Goal: Find specific page/section: Find specific page/section

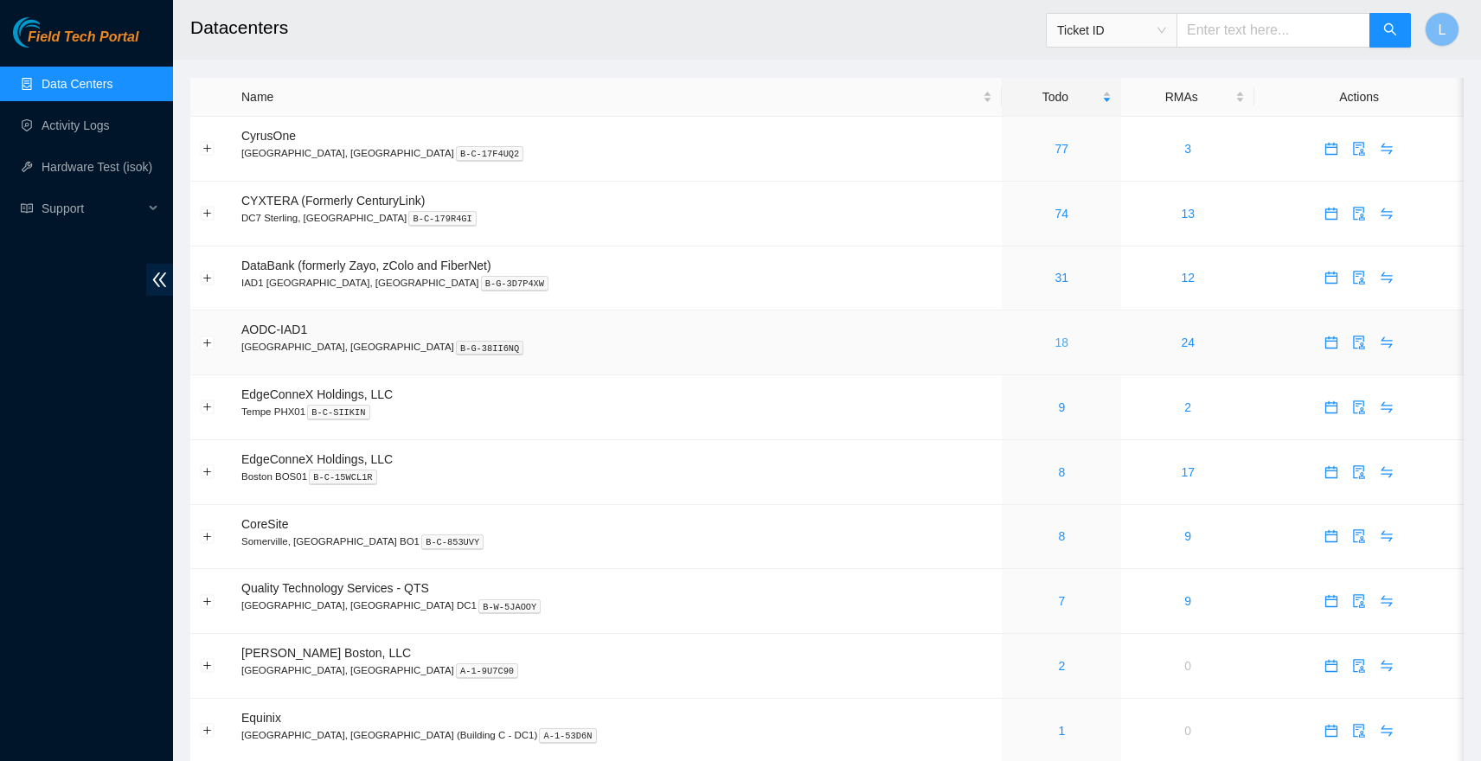
click at [1056, 345] on link "18" at bounding box center [1063, 343] width 14 height 14
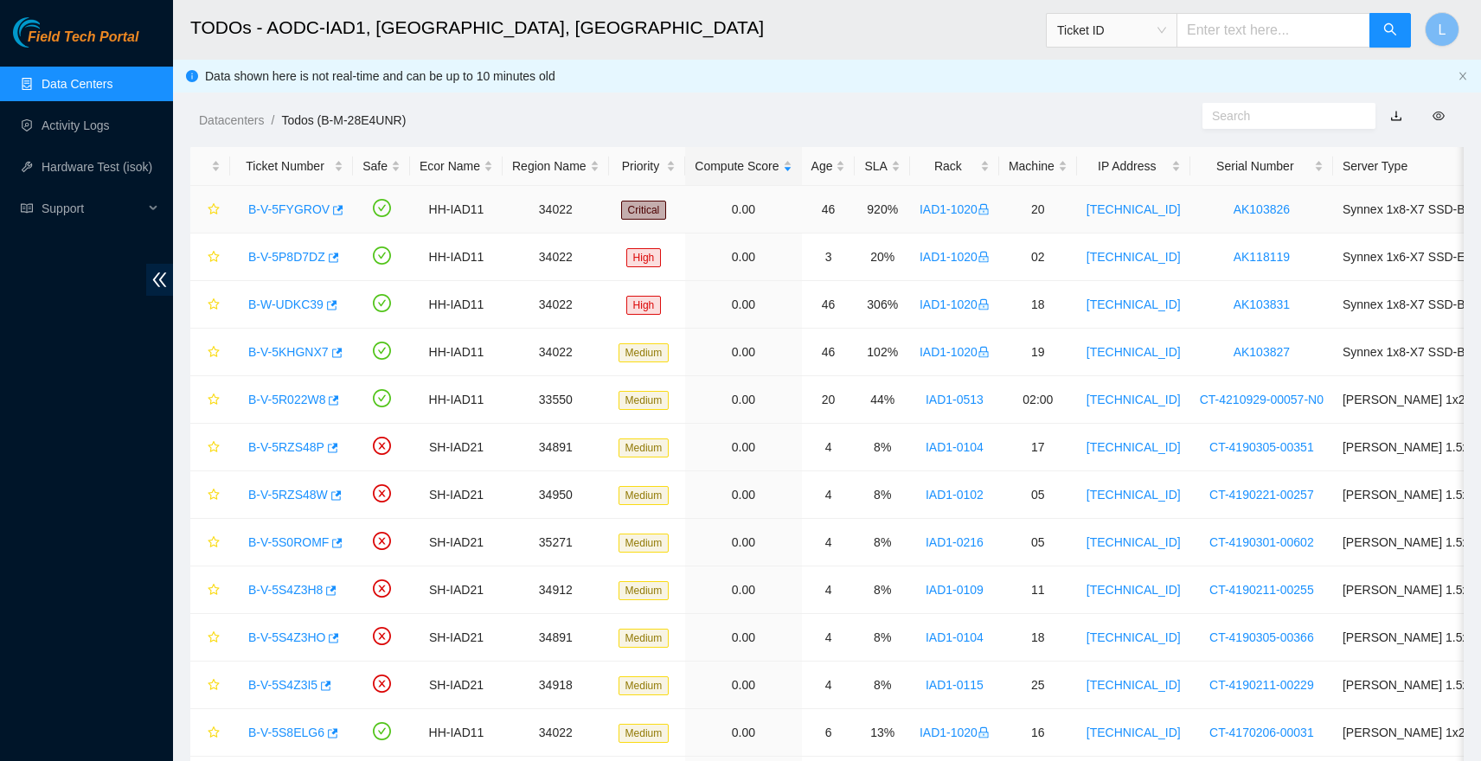
click at [316, 211] on link "B-V-5FYGROV" at bounding box center [288, 209] width 81 height 14
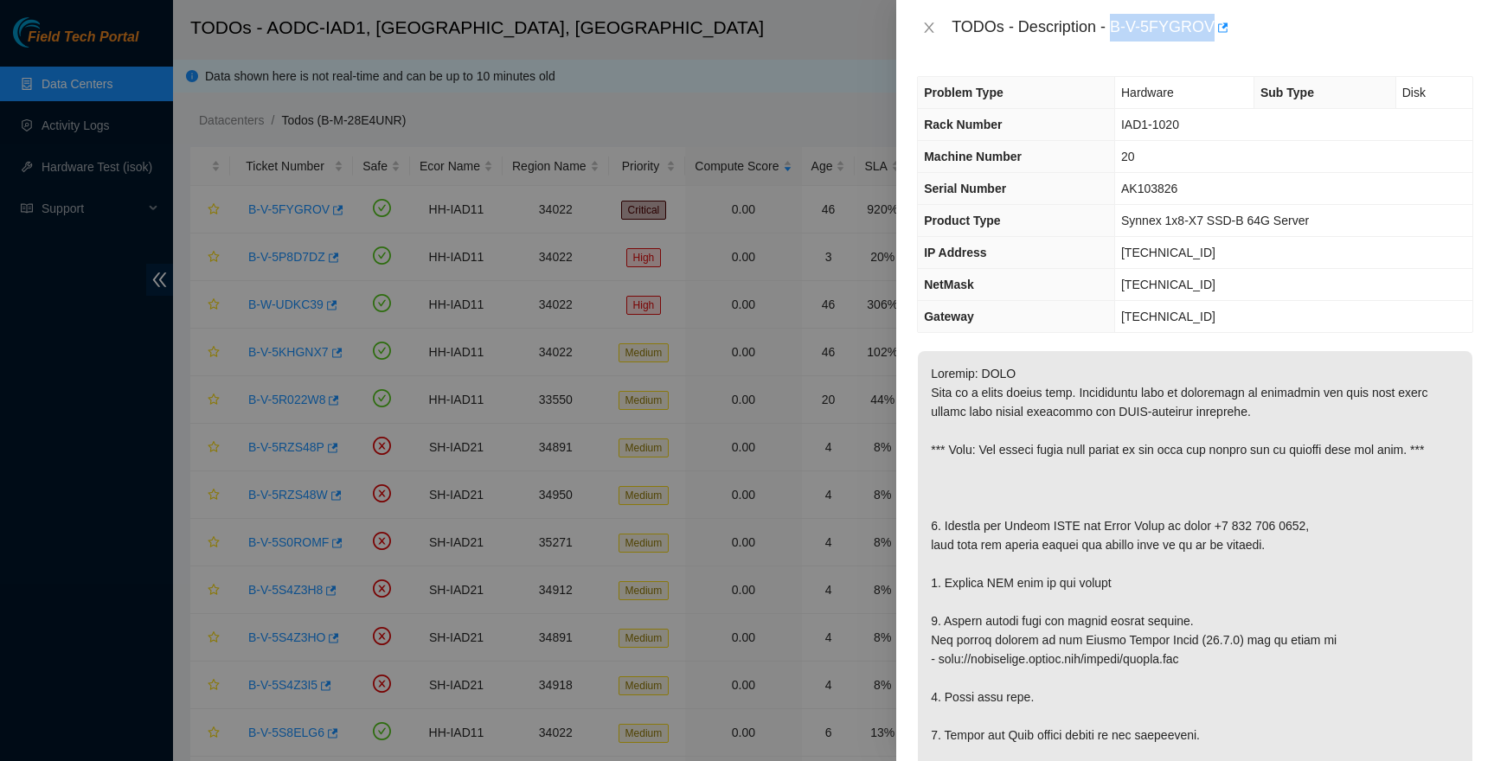
drag, startPoint x: 1215, startPoint y: 25, endPoint x: 1116, endPoint y: 25, distance: 98.6
click at [1114, 27] on div "TODOs - Description - B-V-5FYGROV" at bounding box center [1213, 28] width 522 height 28
copy div "B-V-5FYGROV"
click at [934, 30] on icon "close" at bounding box center [929, 28] width 14 height 14
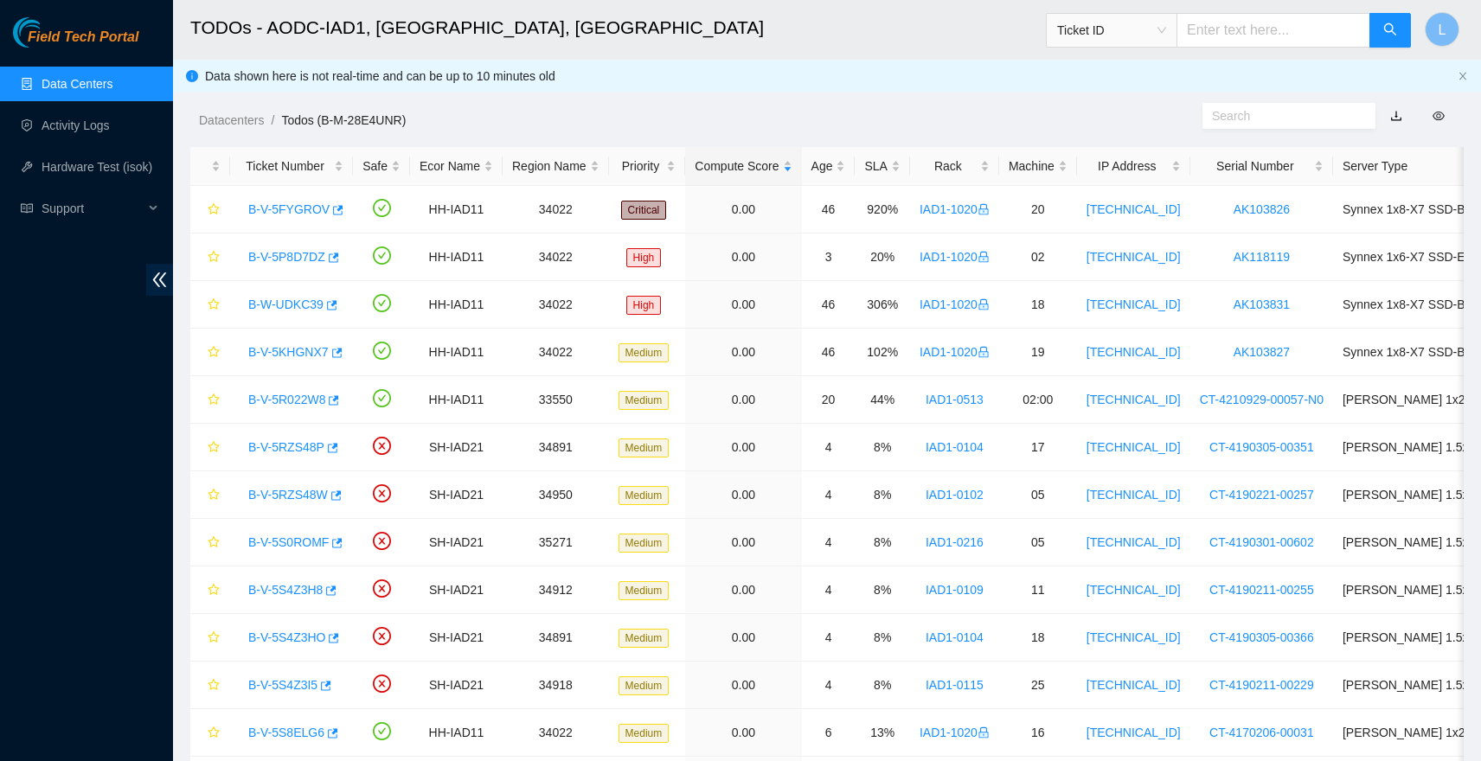
click at [90, 91] on link "Data Centers" at bounding box center [77, 84] width 71 height 14
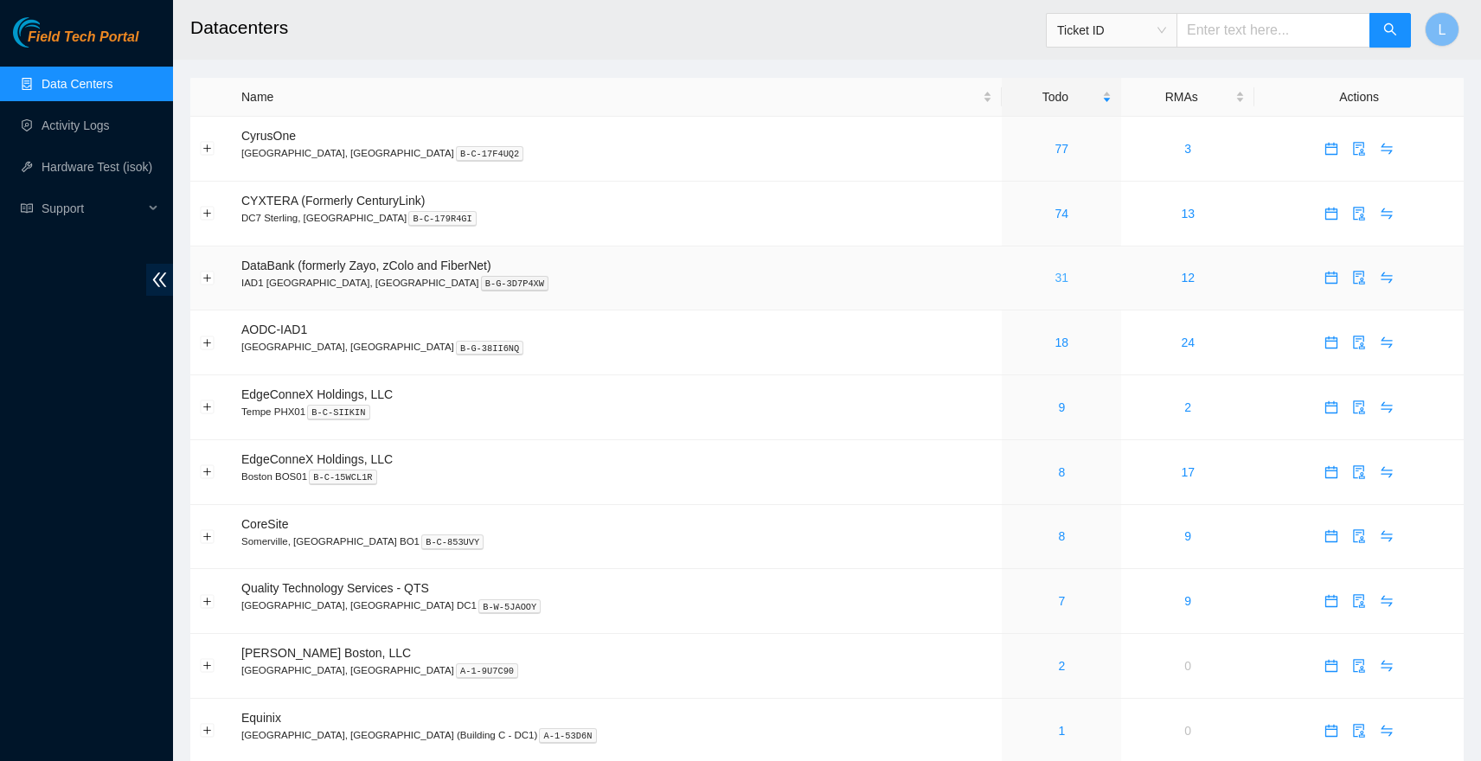
click at [1056, 278] on link "31" at bounding box center [1063, 278] width 14 height 14
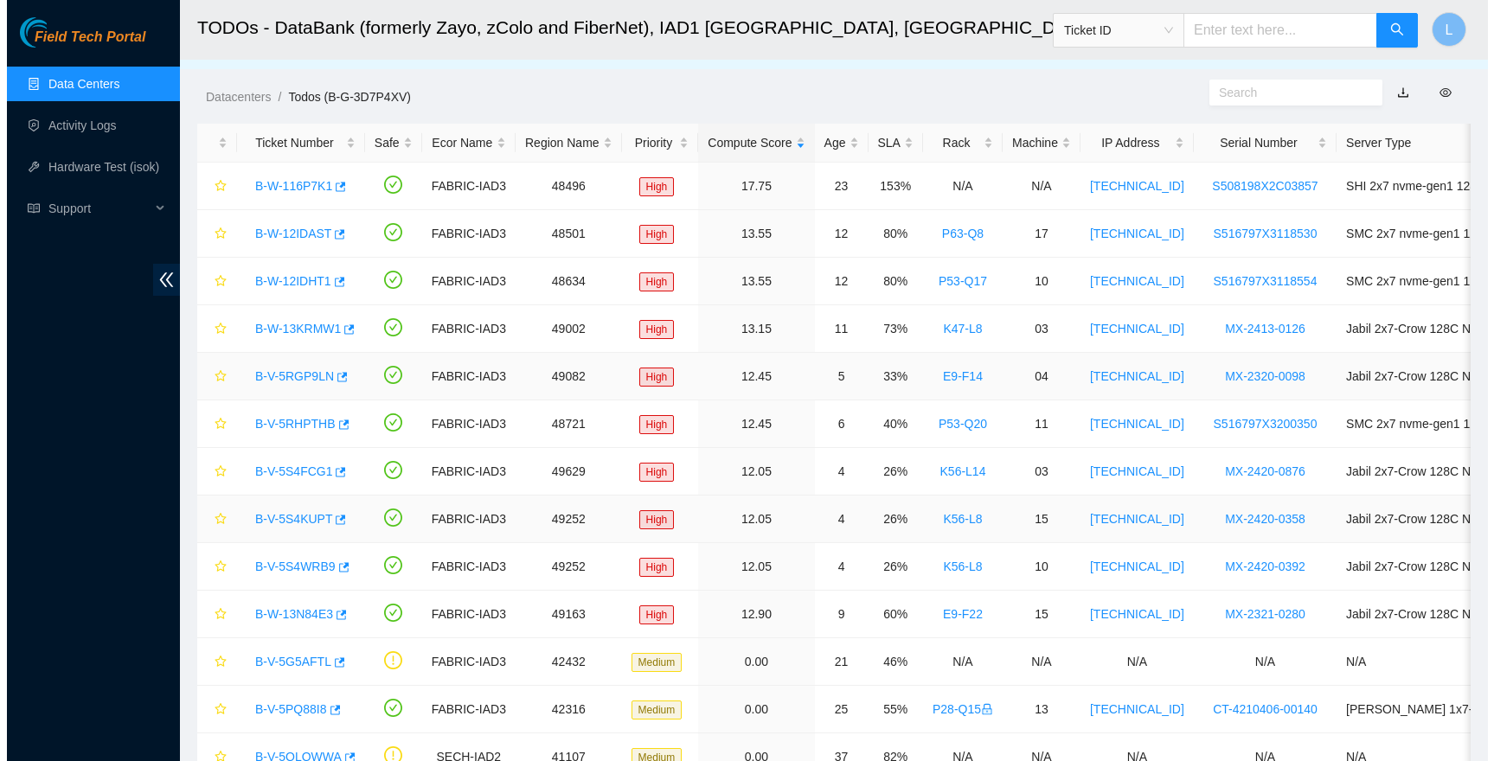
scroll to position [11, 0]
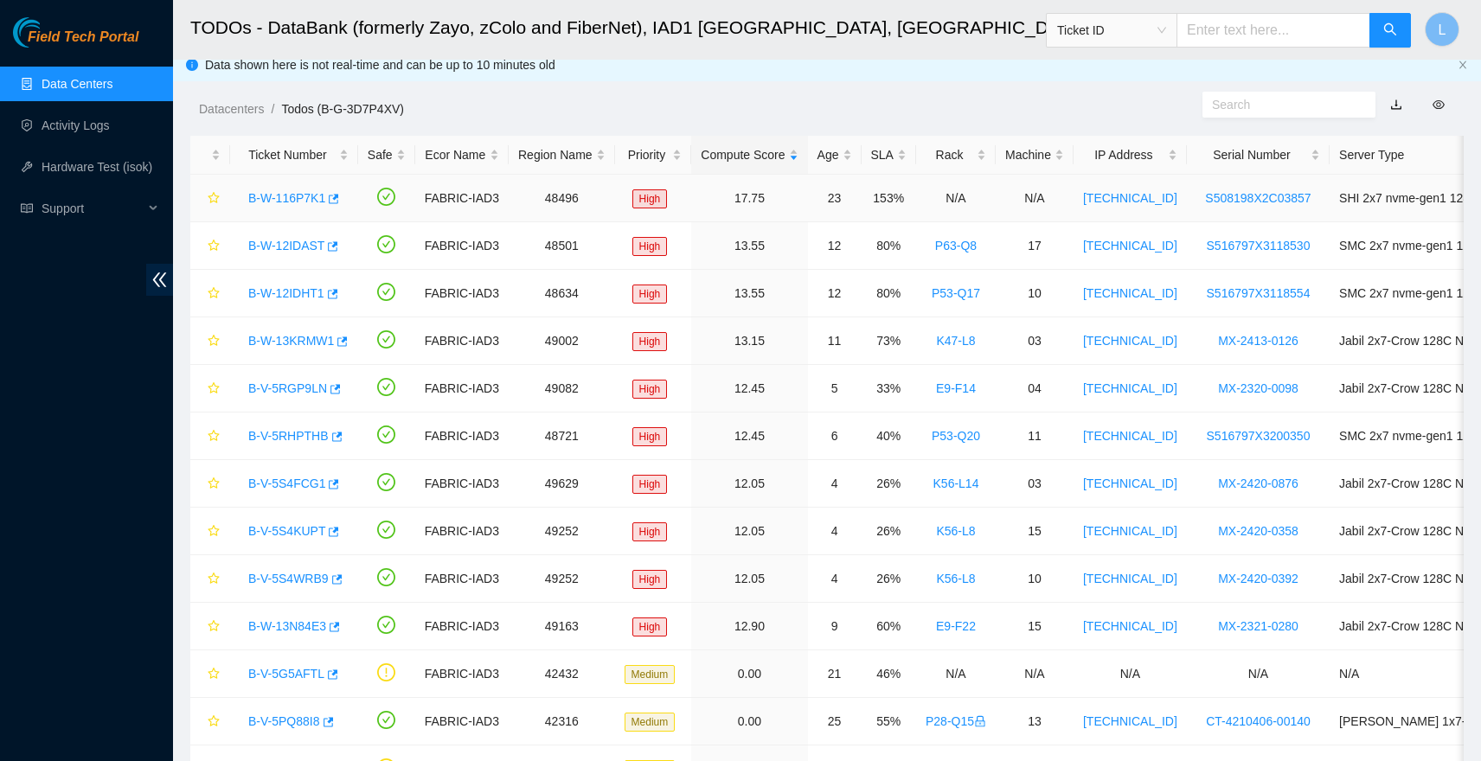
click at [292, 199] on link "B-W-116P7K1" at bounding box center [286, 198] width 77 height 14
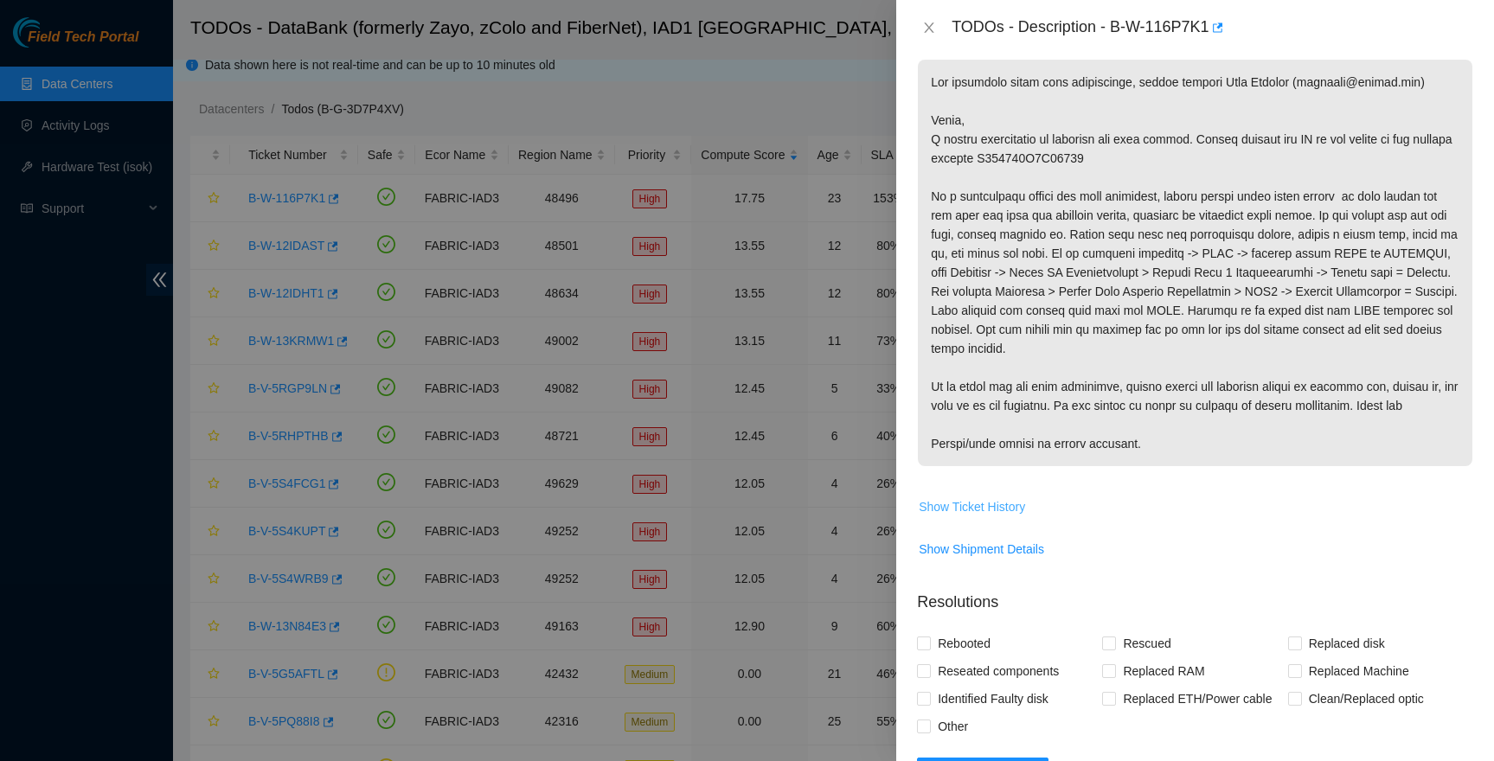
scroll to position [299, 0]
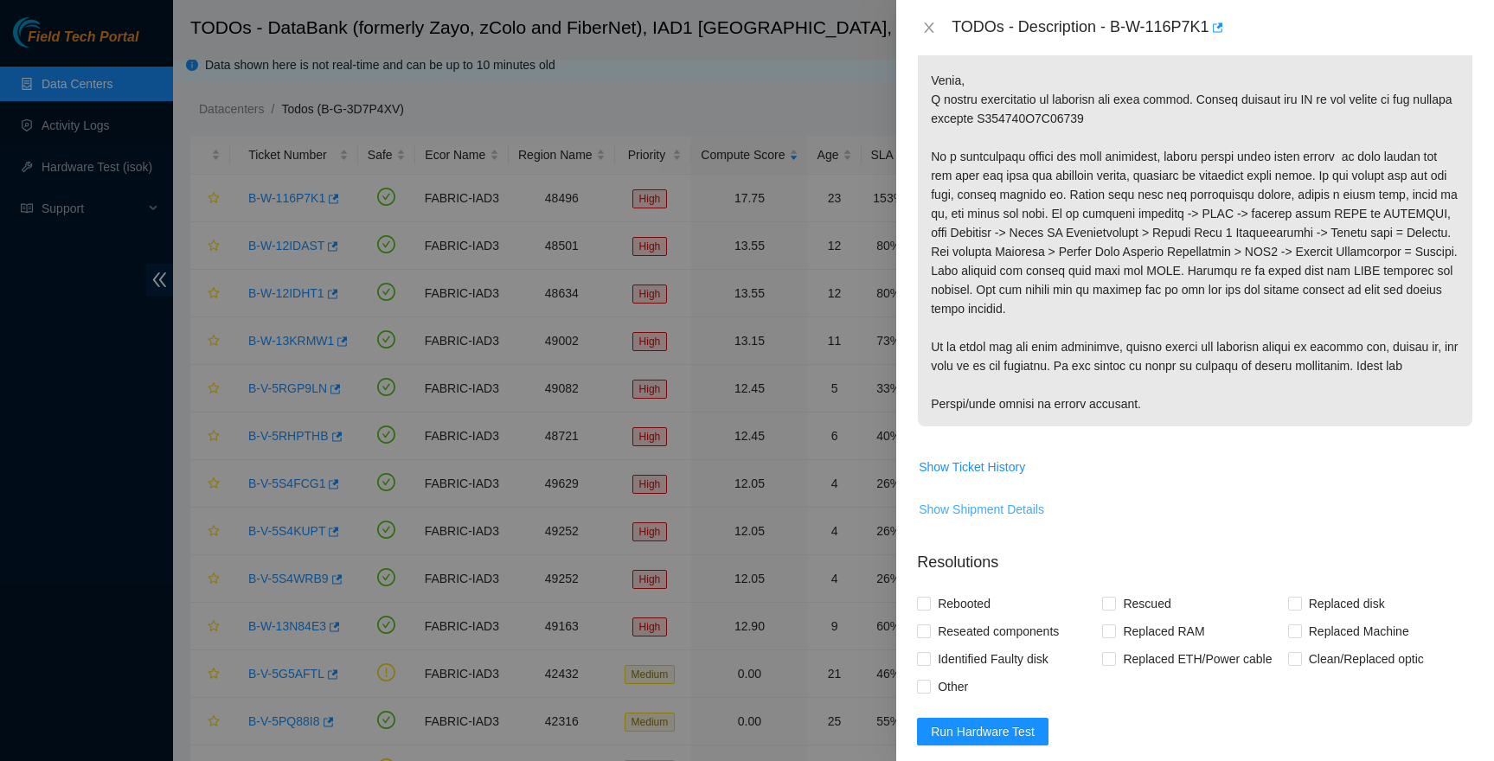
click at [1004, 519] on span "Show Shipment Details" at bounding box center [981, 509] width 125 height 19
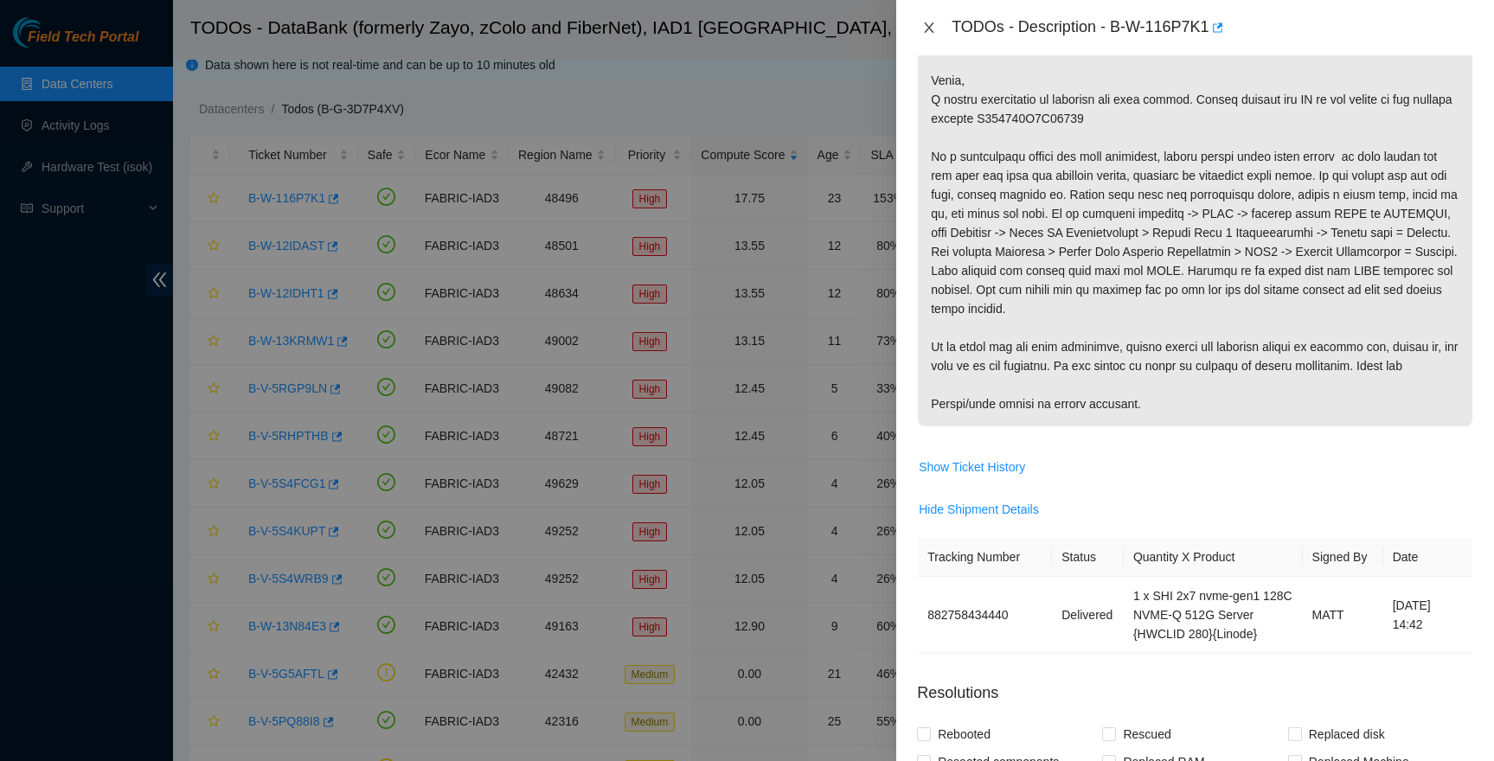
click at [922, 20] on button "Close" at bounding box center [929, 28] width 24 height 16
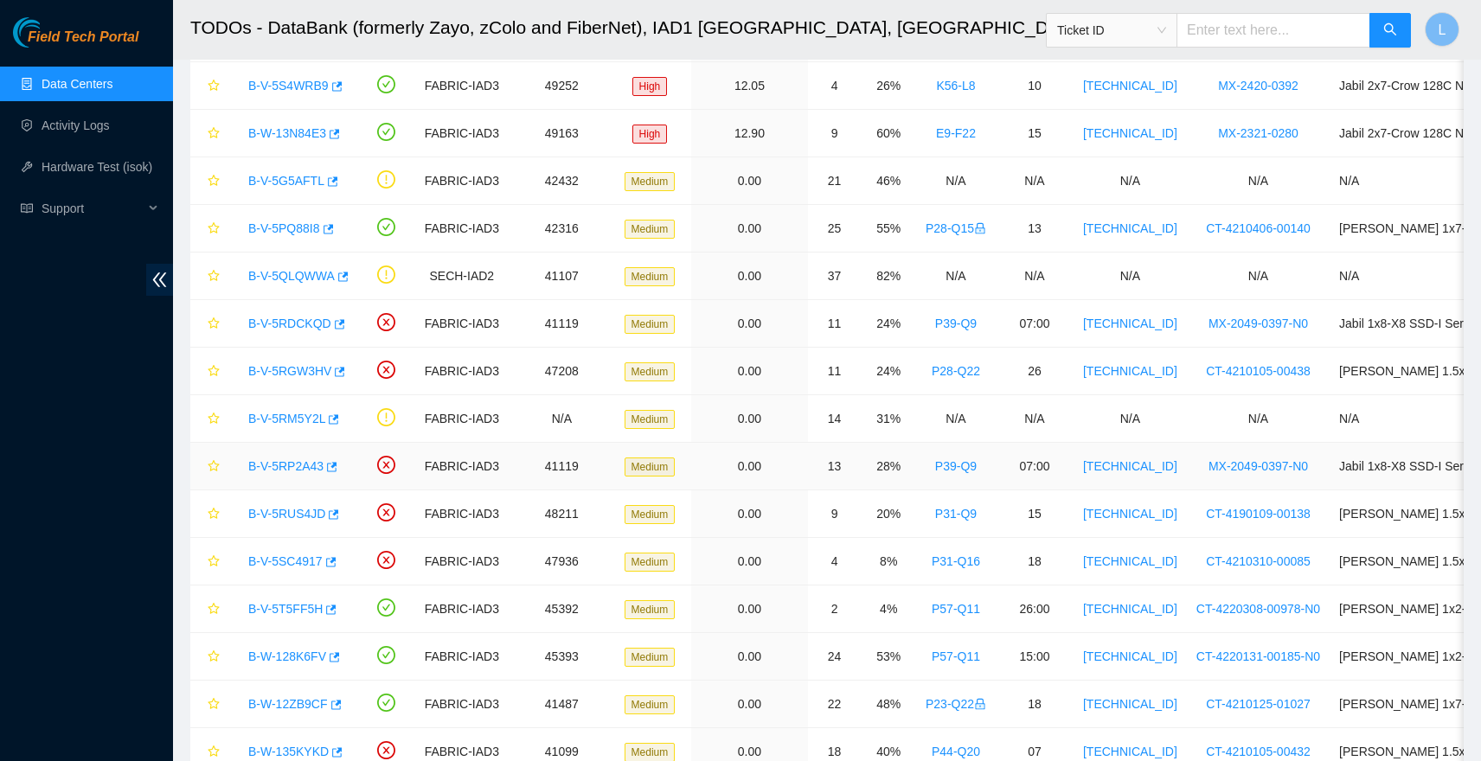
scroll to position [507, 0]
